Goal: Task Accomplishment & Management: Use online tool/utility

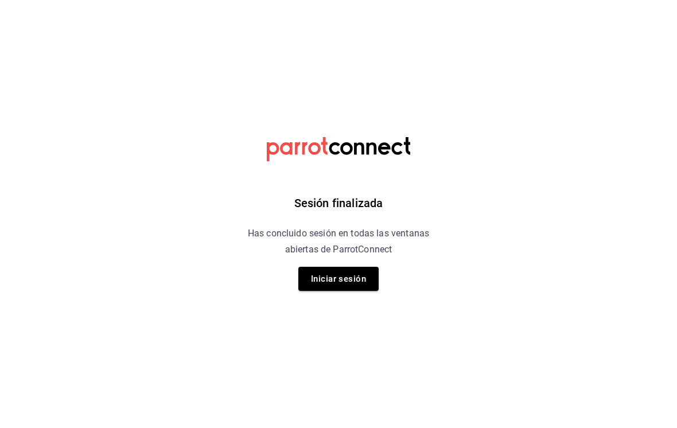
click at [338, 284] on button "Iniciar sesión" at bounding box center [338, 279] width 80 height 24
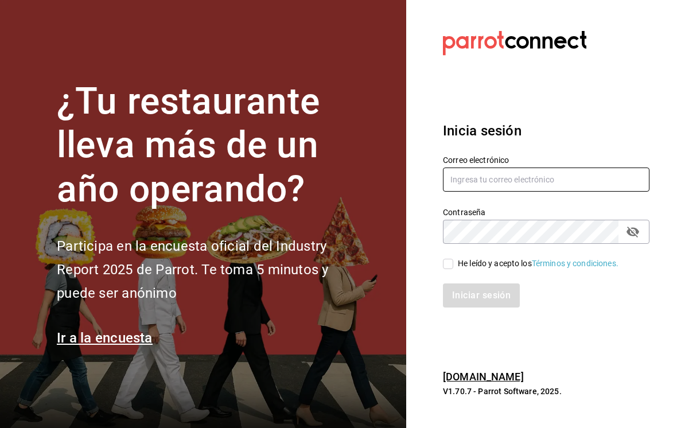
click at [470, 192] on input "text" at bounding box center [546, 180] width 207 height 24
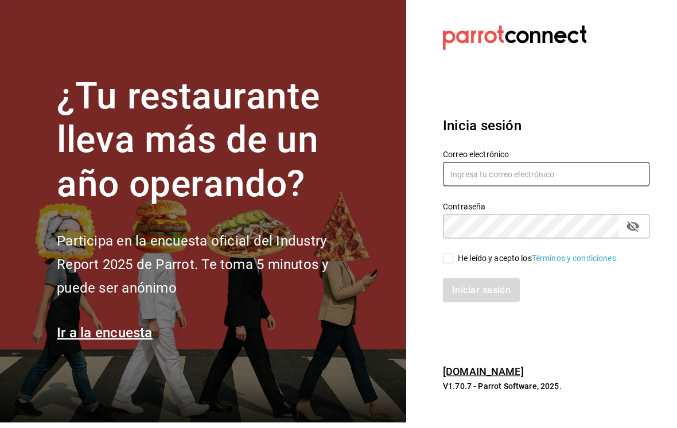
click at [470, 190] on input "text" at bounding box center [546, 180] width 207 height 24
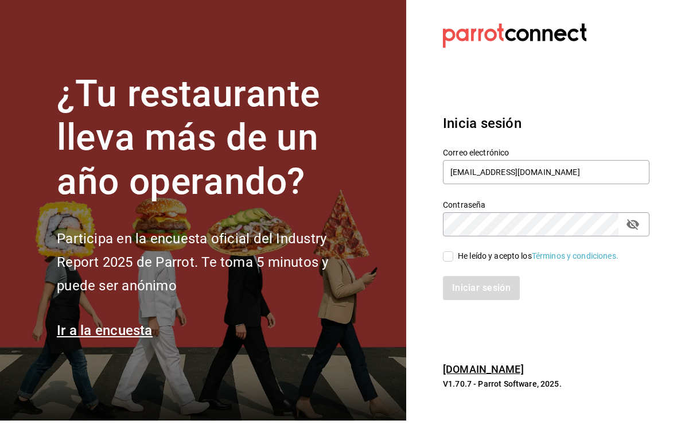
scroll to position [7, 0]
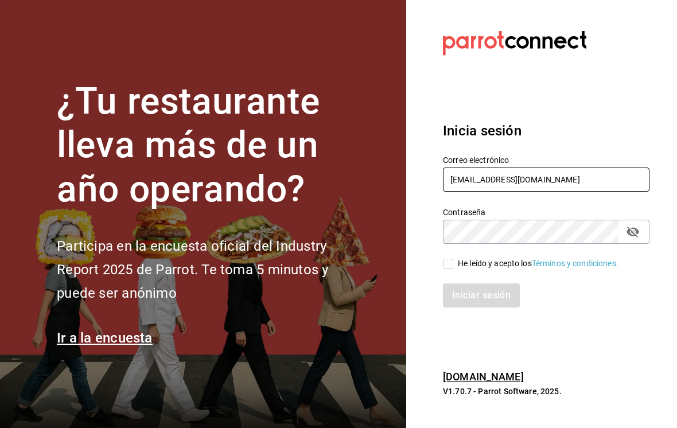
type input "Palimeva1996@gmail.com"
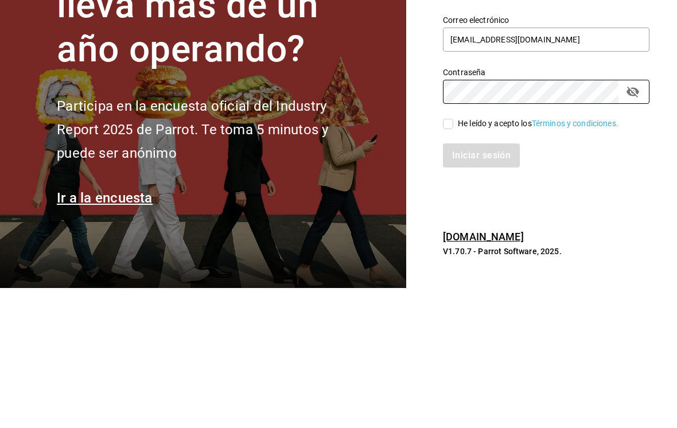
scroll to position [18, 0]
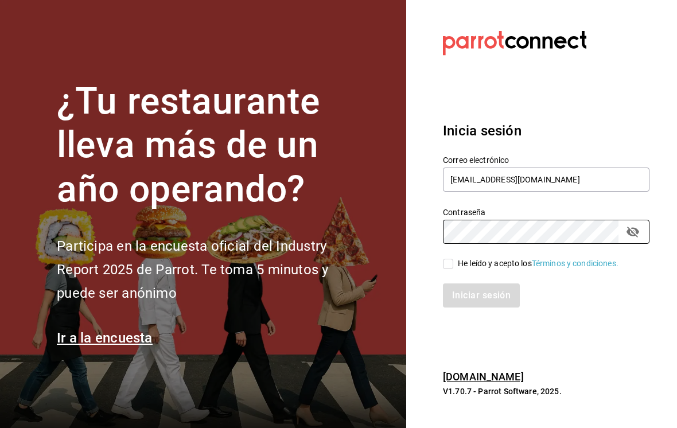
click at [440, 257] on div "He leído y acepto los Términos y condiciones." at bounding box center [539, 257] width 220 height 26
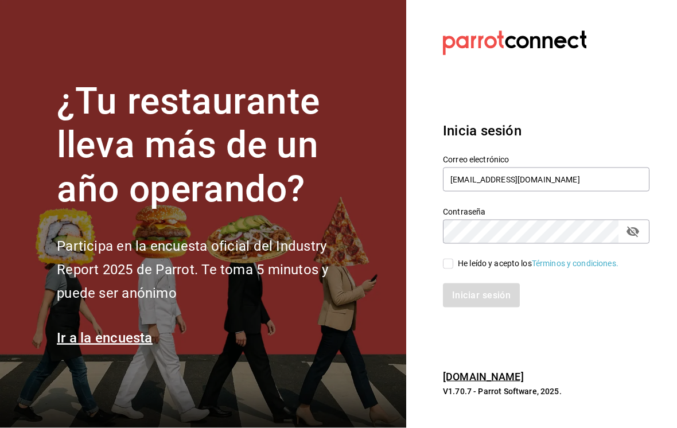
scroll to position [0, 0]
click at [444, 269] on input "He leído y acepto los Términos y condiciones." at bounding box center [448, 264] width 10 height 10
checkbox input "true"
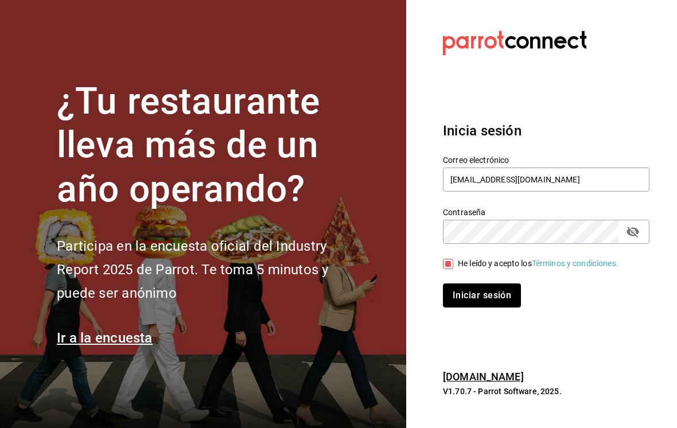
click at [470, 306] on button "Iniciar sesión" at bounding box center [482, 296] width 78 height 24
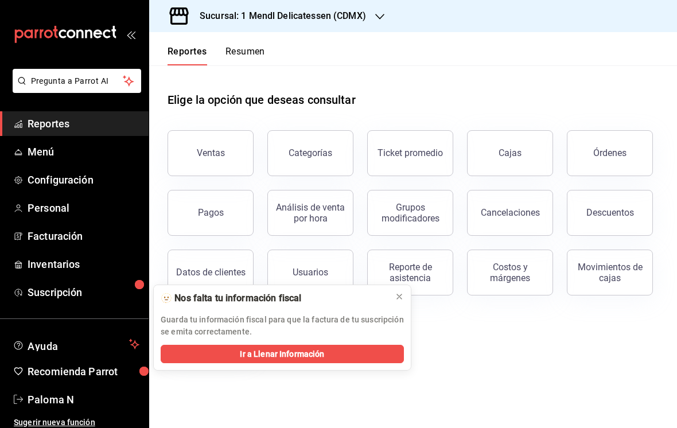
click at [404, 292] on button at bounding box center [399, 297] width 18 height 18
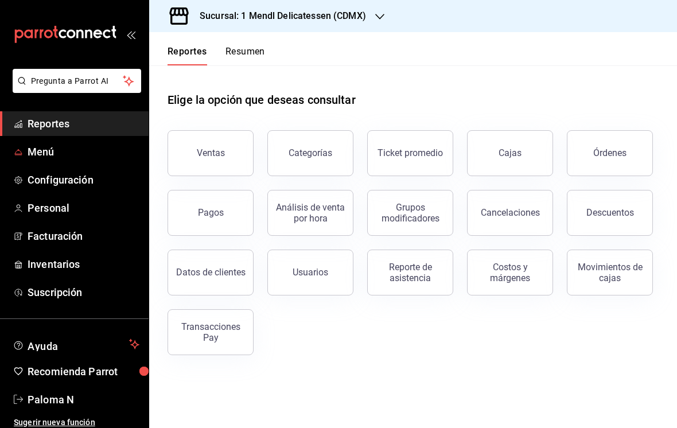
click at [53, 146] on span "Menú" at bounding box center [84, 151] width 112 height 15
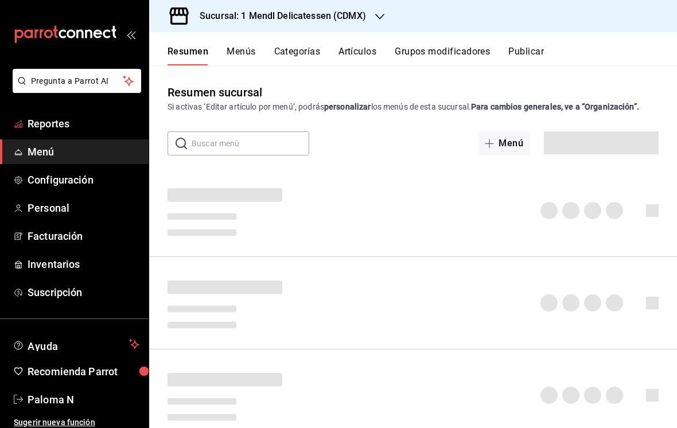
click at [71, 113] on link "Reportes" at bounding box center [74, 123] width 149 height 25
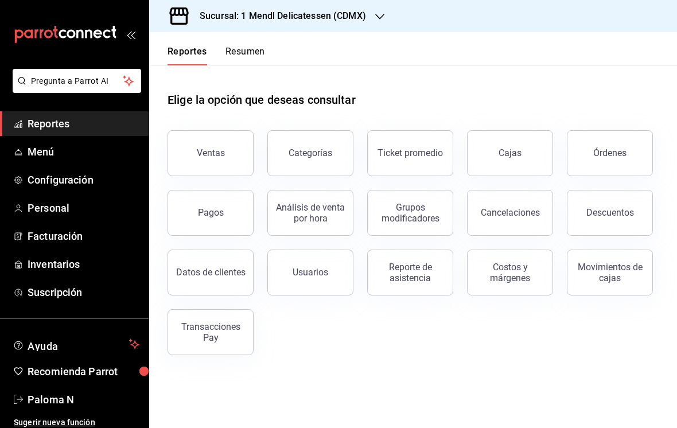
click at [215, 154] on div "Ventas" at bounding box center [211, 153] width 28 height 11
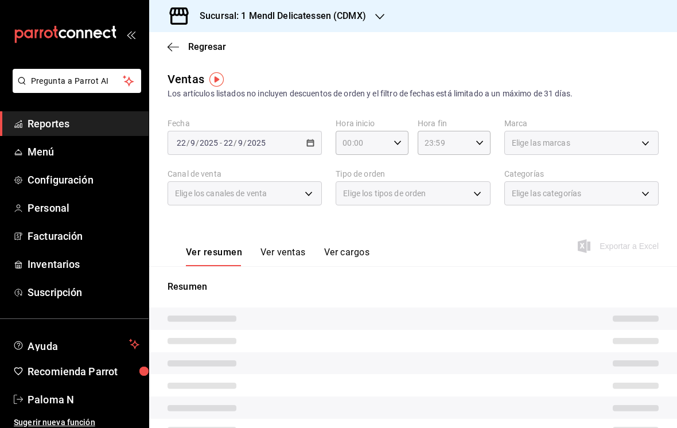
click at [277, 266] on button "Ver ventas" at bounding box center [283, 257] width 45 height 20
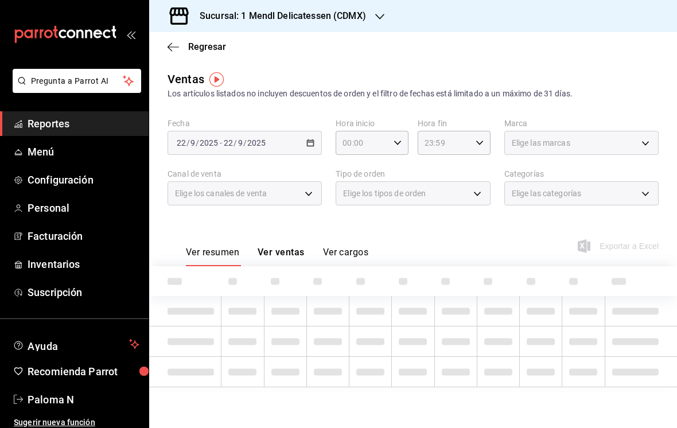
click at [259, 262] on button "Ver ventas" at bounding box center [281, 257] width 47 height 20
click at [270, 245] on div "Ver resumen Ver ventas Ver cargos" at bounding box center [268, 249] width 201 height 33
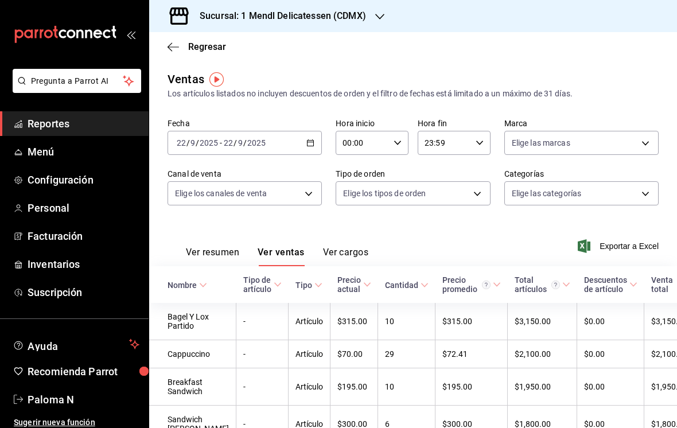
click at [315, 133] on div "[DATE] [DATE] - [DATE] [DATE]" at bounding box center [245, 143] width 154 height 24
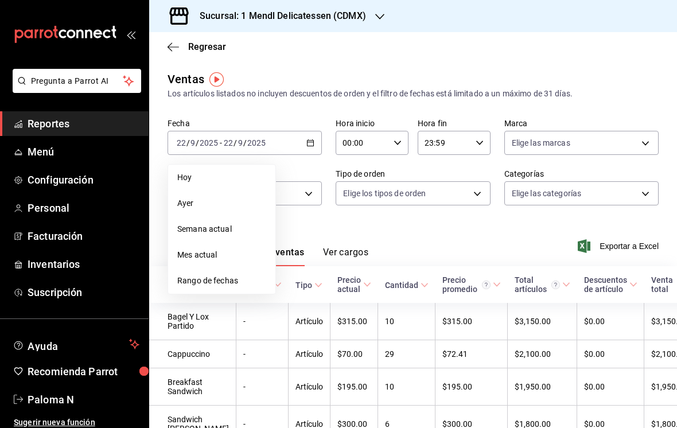
click at [223, 275] on span "Rango de fechas" at bounding box center [221, 281] width 89 height 12
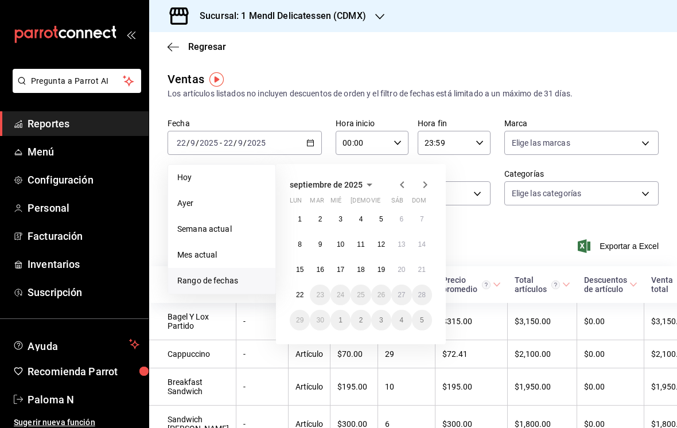
click at [302, 265] on button "15" at bounding box center [300, 269] width 20 height 21
click at [298, 261] on button "15" at bounding box center [300, 269] width 20 height 21
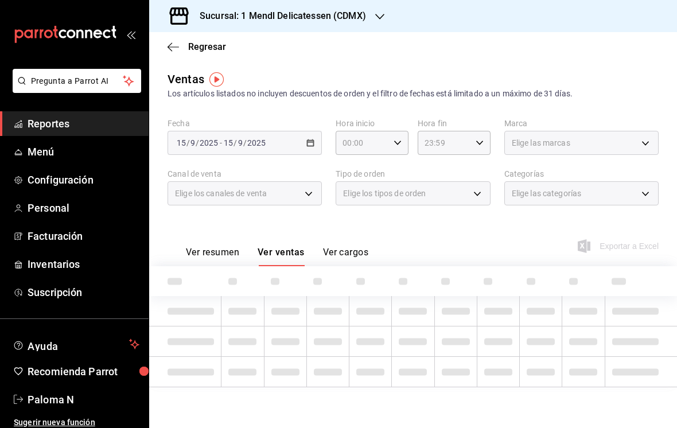
click at [312, 131] on div "[DATE] [DATE] - [DATE] [DATE]" at bounding box center [245, 143] width 154 height 24
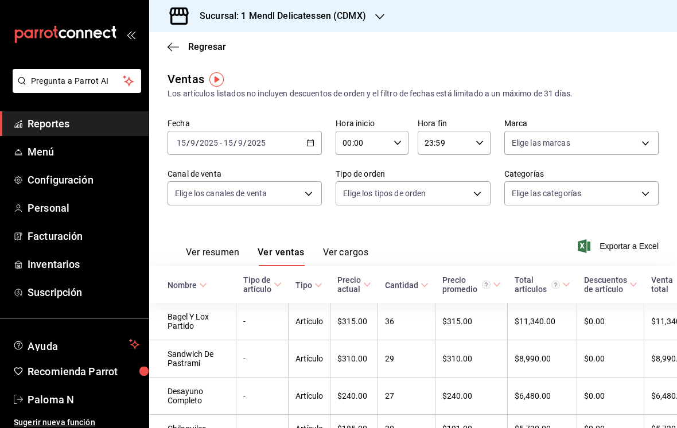
click at [305, 136] on div "[DATE] [DATE] - [DATE] [DATE]" at bounding box center [245, 143] width 154 height 24
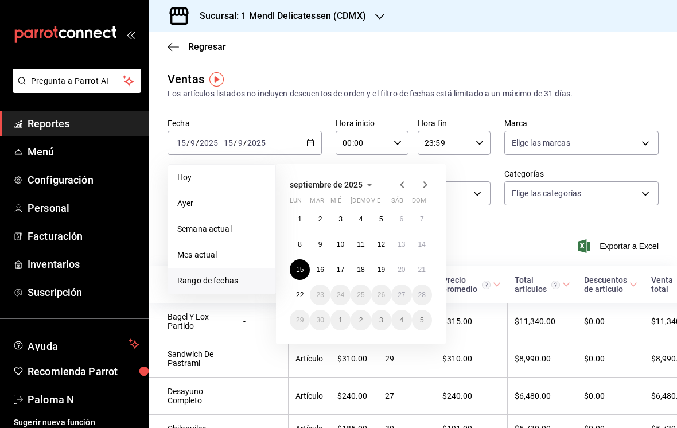
click at [417, 267] on button "21" at bounding box center [422, 269] width 20 height 21
click at [298, 266] on abbr "15" at bounding box center [299, 270] width 7 height 8
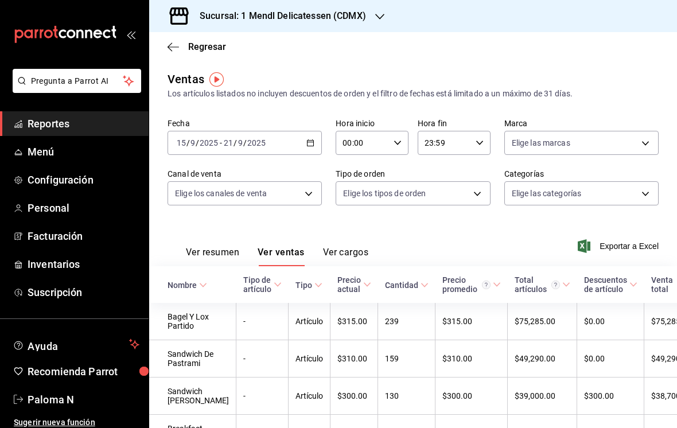
click at [639, 195] on body "Pregunta a Parrot AI Reportes Menú Configuración Personal Facturación Inventari…" at bounding box center [338, 214] width 677 height 428
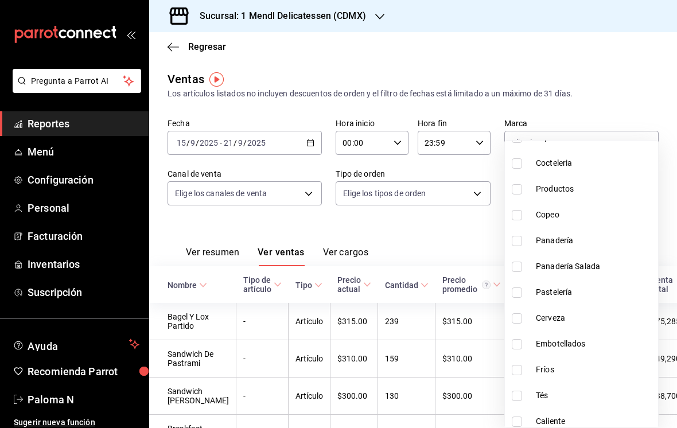
scroll to position [679, 0]
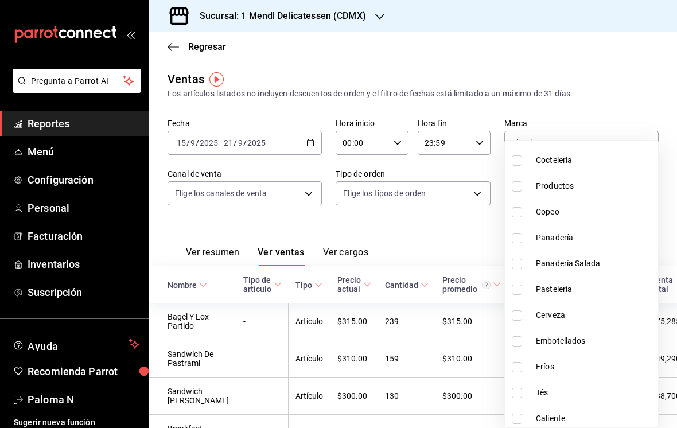
click at [519, 317] on input "checkbox" at bounding box center [517, 316] width 10 height 10
checkbox input "true"
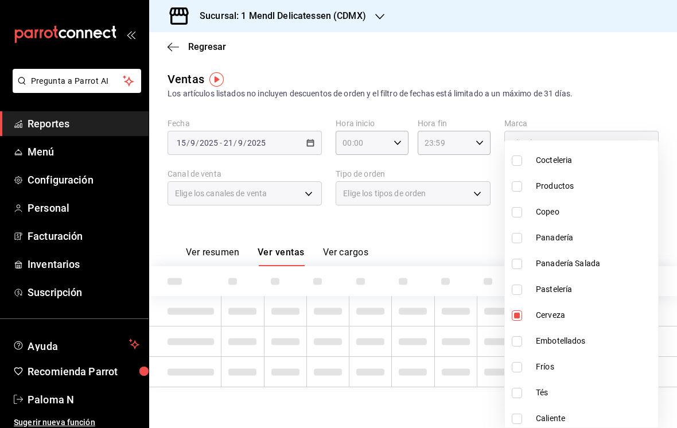
click at [513, 349] on li "Embotellados" at bounding box center [581, 341] width 153 height 26
type input "be2b7262-3530-44da-bc07-7cc865c2c52b,09d36c76-5db3-42c3-a1bd-e464f96da1e0"
checkbox input "true"
click at [518, 368] on input "checkbox" at bounding box center [517, 367] width 10 height 10
checkbox input "true"
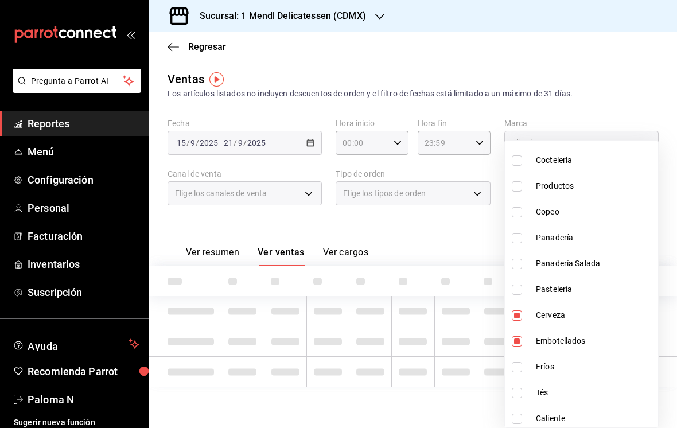
type input "be2b7262-3530-44da-bc07-7cc865c2c52b,09d36c76-5db3-42c3-a1bd-e464f96da1e0,18070…"
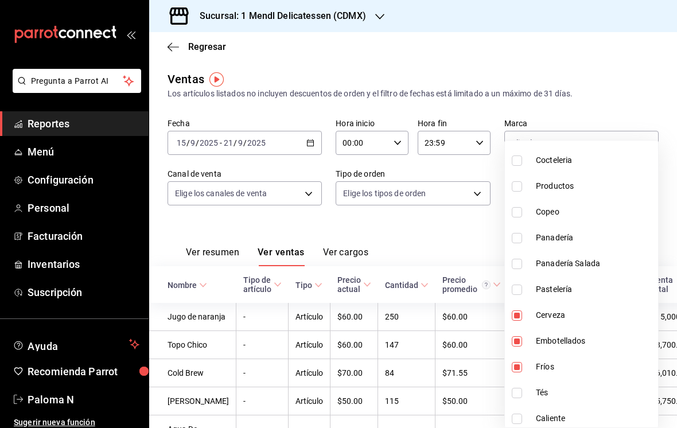
click at [173, 224] on div at bounding box center [338, 214] width 677 height 428
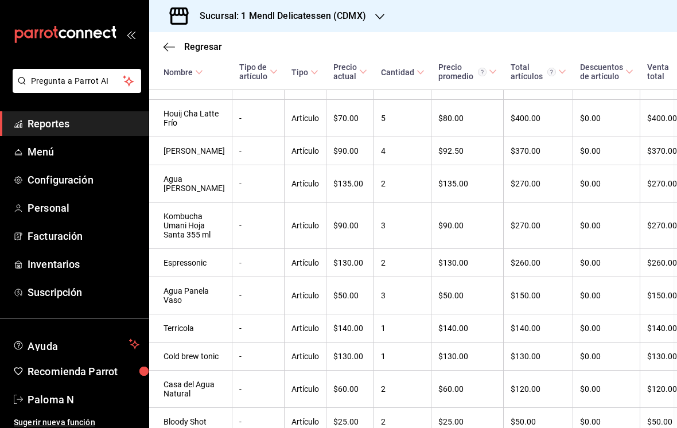
scroll to position [1069, 4]
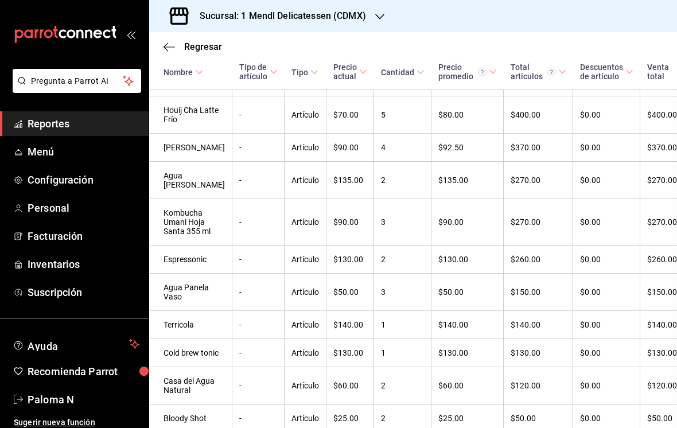
click at [28, 162] on link "Menú" at bounding box center [74, 151] width 149 height 25
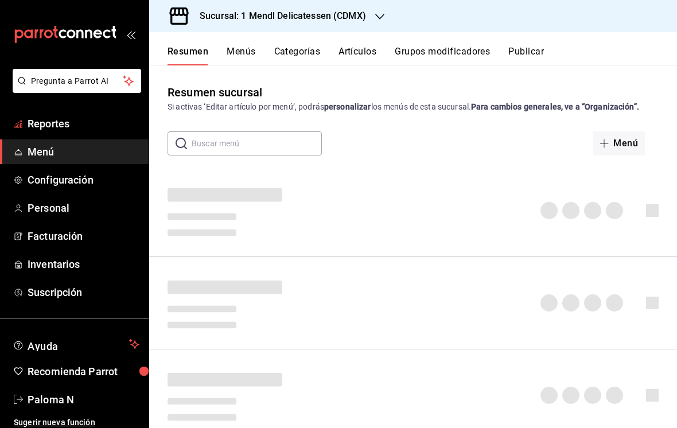
click at [43, 125] on span "Reportes" at bounding box center [84, 123] width 112 height 15
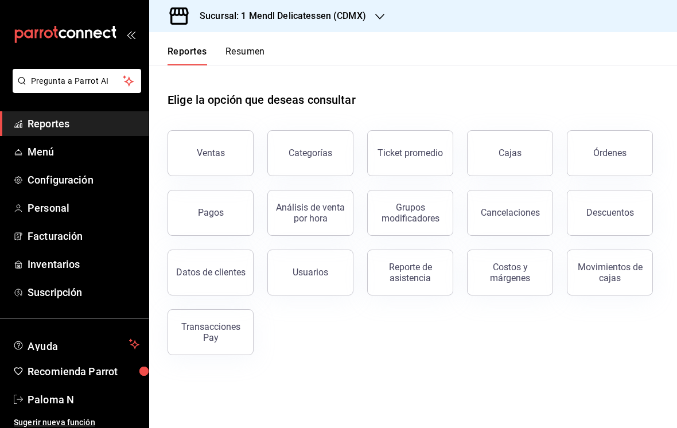
click at [39, 146] on span "Menú" at bounding box center [84, 151] width 112 height 15
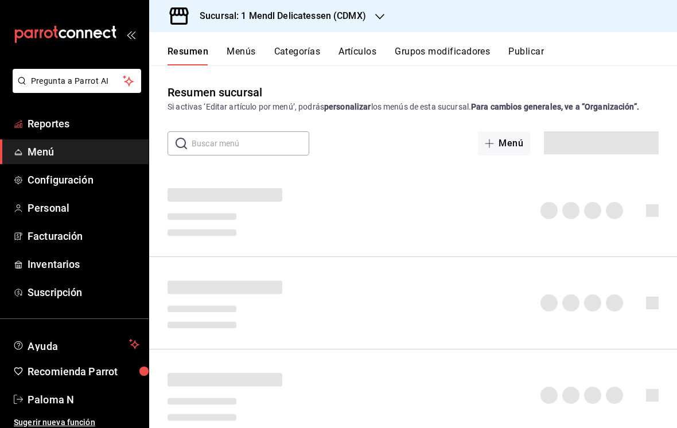
click at [55, 119] on span "Reportes" at bounding box center [84, 123] width 112 height 15
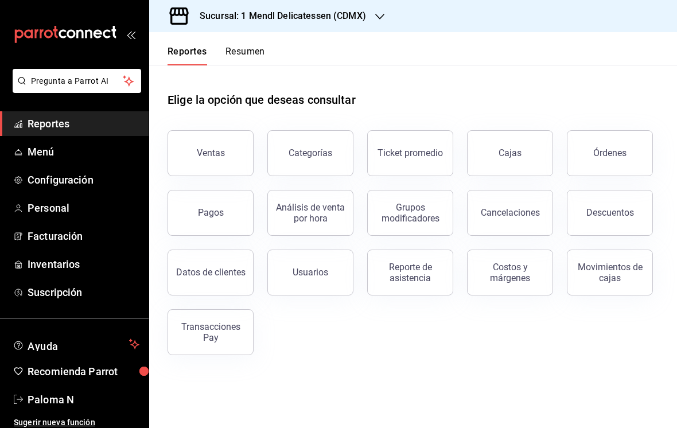
click at [37, 123] on span "Reportes" at bounding box center [84, 123] width 112 height 15
click at [203, 154] on div "Ventas" at bounding box center [211, 153] width 28 height 11
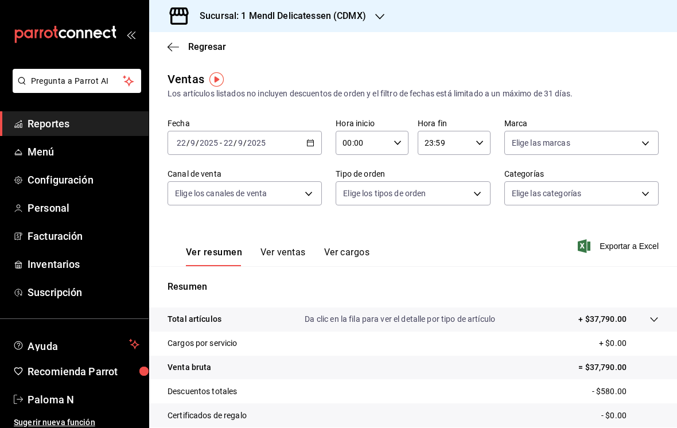
click at [307, 143] on icon "button" at bounding box center [311, 143] width 8 height 8
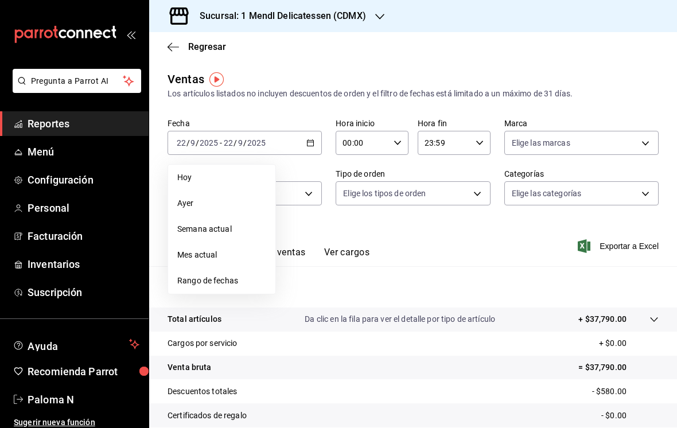
click at [203, 282] on span "Rango de fechas" at bounding box center [221, 281] width 89 height 12
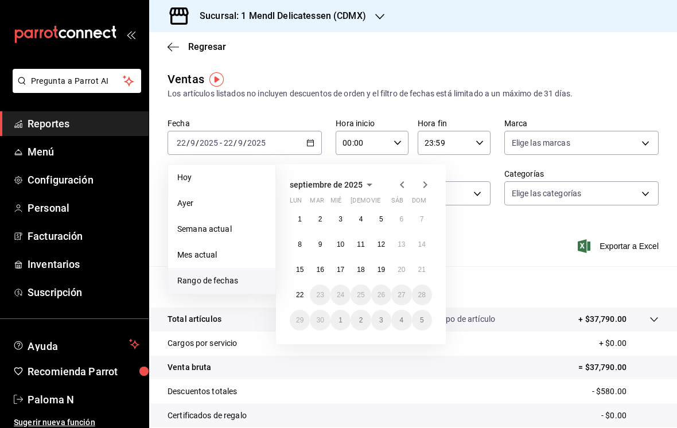
click at [296, 264] on button "15" at bounding box center [300, 269] width 20 height 21
click at [421, 267] on abbr "21" at bounding box center [421, 270] width 7 height 8
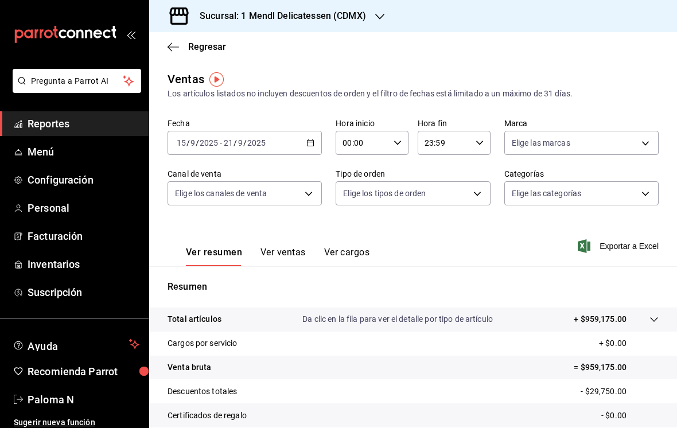
click at [625, 186] on body "Pregunta a Parrot AI Reportes Menú Configuración Personal Facturación Inventari…" at bounding box center [338, 214] width 677 height 428
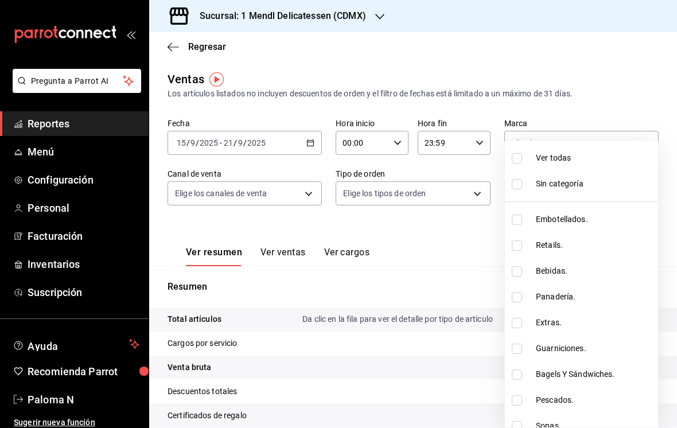
click at [273, 265] on div at bounding box center [338, 214] width 677 height 428
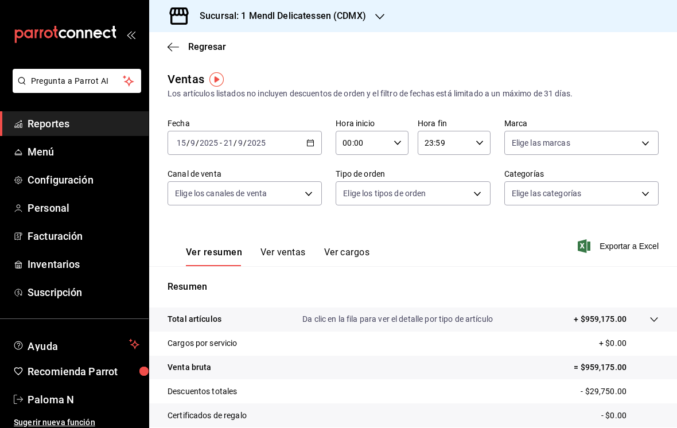
click at [285, 247] on button "Ver ventas" at bounding box center [283, 257] width 45 height 20
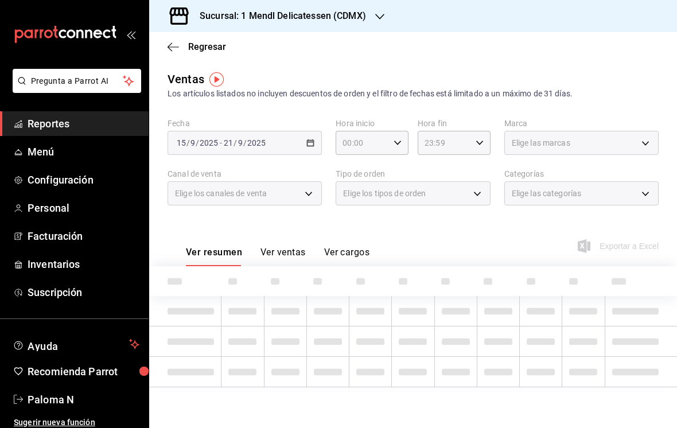
click at [279, 247] on button "Ver ventas" at bounding box center [283, 257] width 45 height 20
click at [580, 191] on span "Elige las categorías" at bounding box center [547, 193] width 70 height 11
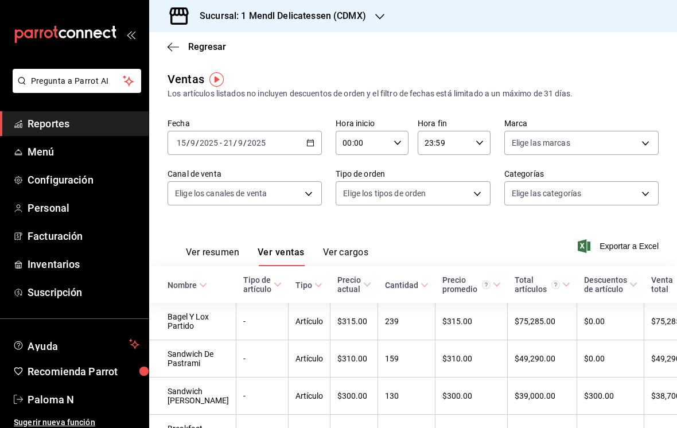
click at [649, 192] on body "Pregunta a Parrot AI Reportes Menú Configuración Personal Facturación Inventari…" at bounding box center [338, 214] width 677 height 428
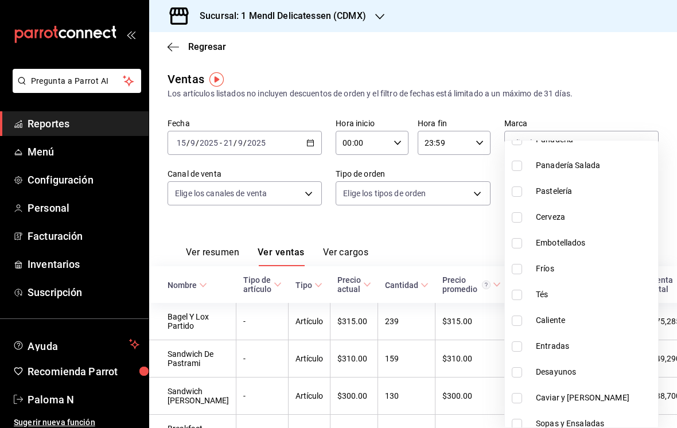
scroll to position [782, 0]
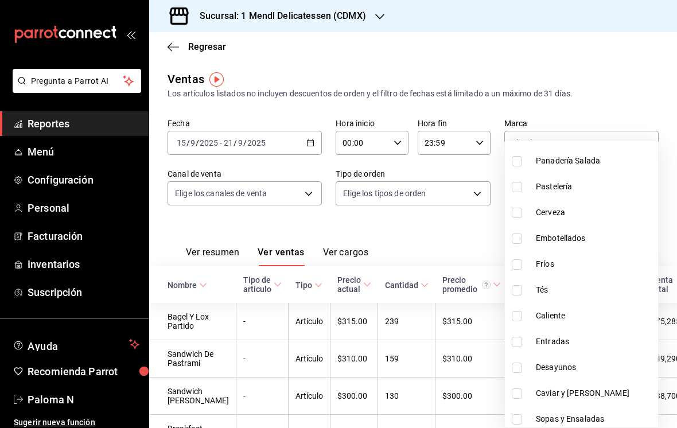
click at [518, 261] on input "checkbox" at bounding box center [517, 264] width 10 height 10
checkbox input "true"
type input "18070d4f-6b66-42d7-80c5-d60cb39f9d7a"
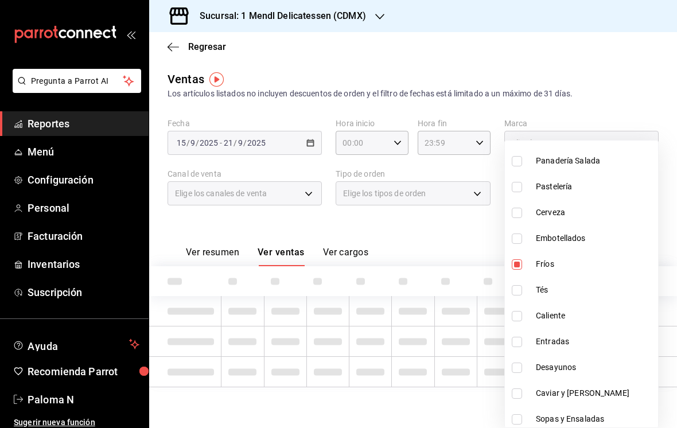
click at [637, 59] on div at bounding box center [338, 214] width 677 height 428
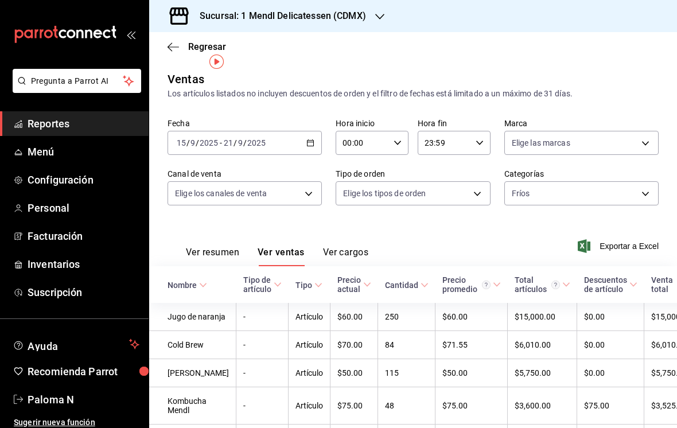
click at [646, 173] on body "Pregunta a Parrot AI Reportes Menú Configuración Personal Facturación Inventari…" at bounding box center [338, 214] width 677 height 428
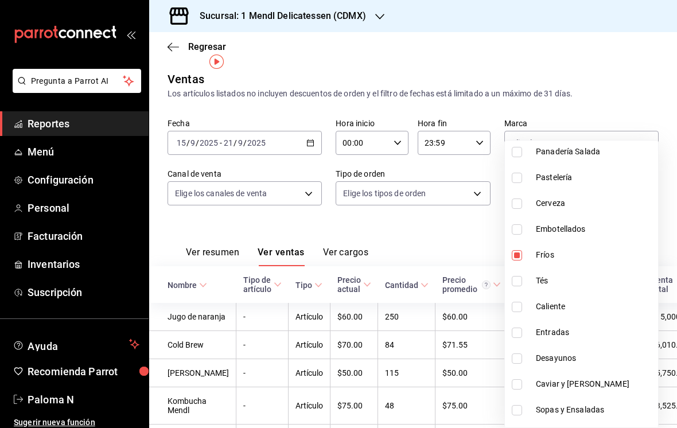
scroll to position [792, 0]
click at [513, 243] on li "Fríos" at bounding box center [581, 254] width 153 height 26
checkbox input "false"
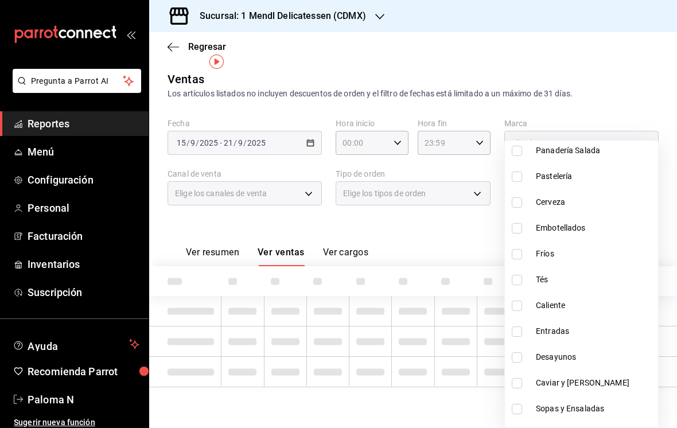
click at [513, 211] on li "Cerveza" at bounding box center [581, 202] width 153 height 26
type input "be2b7262-3530-44da-bc07-7cc865c2c52b"
checkbox input "true"
click at [512, 229] on input "checkbox" at bounding box center [517, 228] width 10 height 10
checkbox input "true"
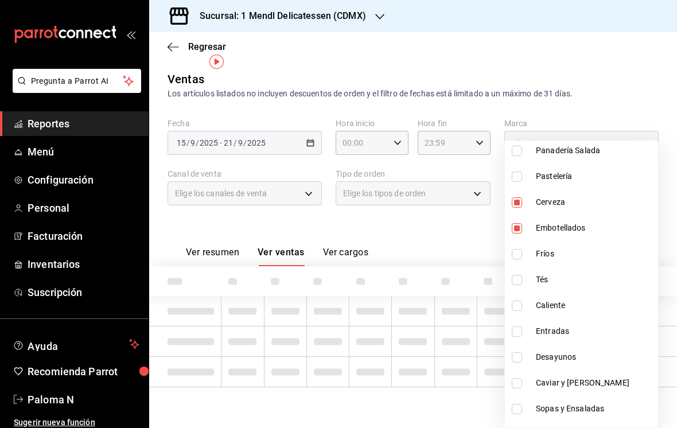
click at [521, 192] on li "Cerveza" at bounding box center [581, 202] width 153 height 26
type input "09d36c76-5db3-42c3-a1bd-e464f96da1e0"
checkbox input "false"
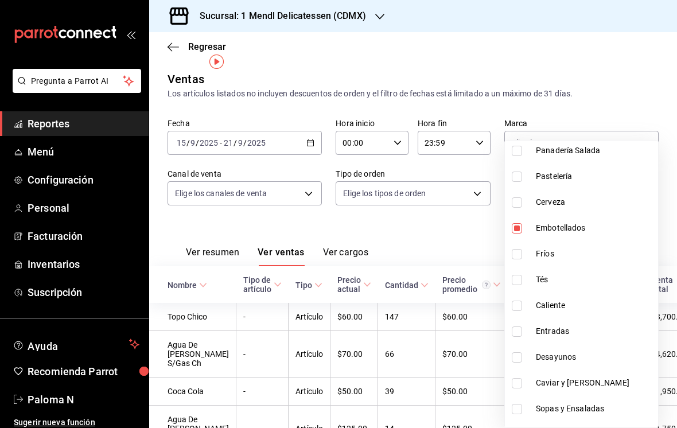
click at [422, 216] on div at bounding box center [338, 214] width 677 height 428
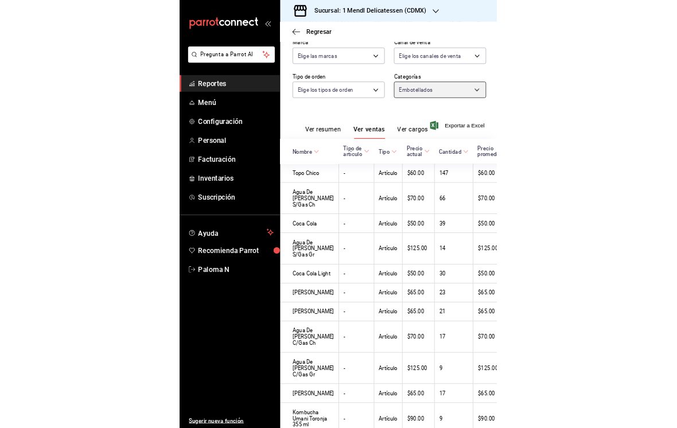
scroll to position [18, 0]
